Goal: Information Seeking & Learning: Learn about a topic

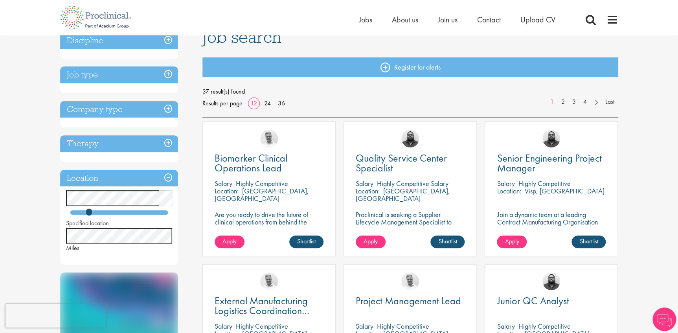
scroll to position [71, 0]
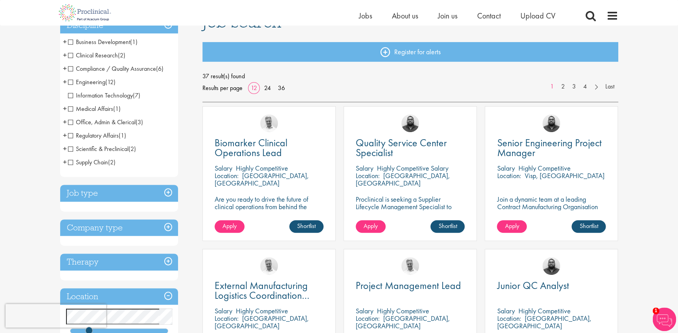
click at [69, 55] on span "Clinical Research" at bounding box center [93, 55] width 50 height 8
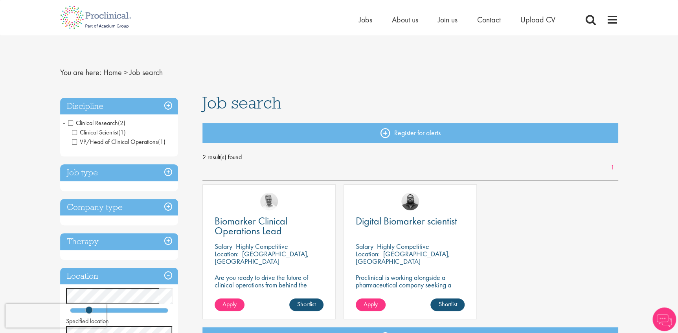
click at [70, 122] on span "Clinical Research" at bounding box center [93, 123] width 50 height 8
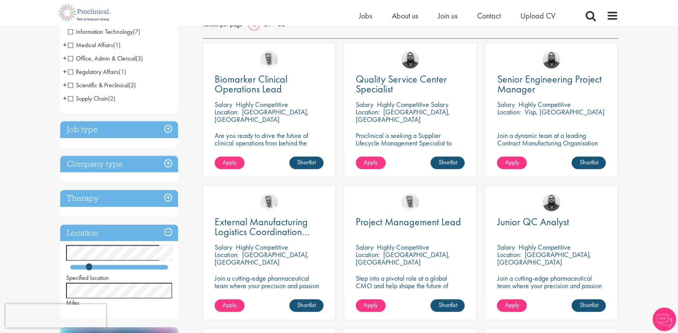
scroll to position [143, 0]
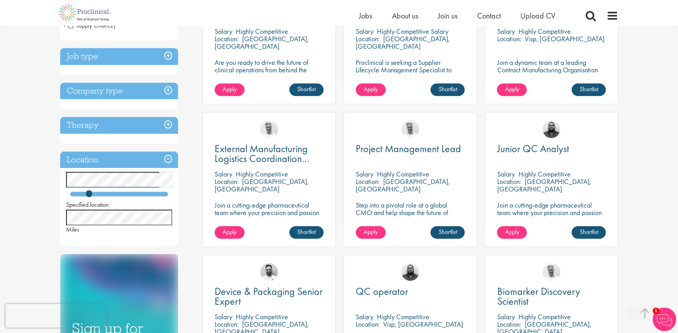
scroll to position [214, 0]
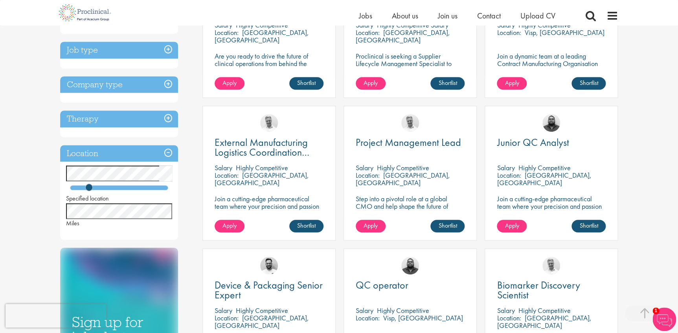
click at [339, 133] on div "External Manufacturing Logistics Coordination Support [GEOGRAPHIC_DATA] Highly …" at bounding box center [269, 177] width 141 height 143
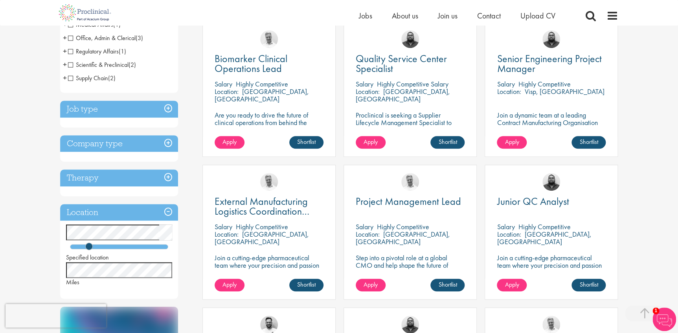
scroll to position [143, 0]
